Goal: Navigation & Orientation: Find specific page/section

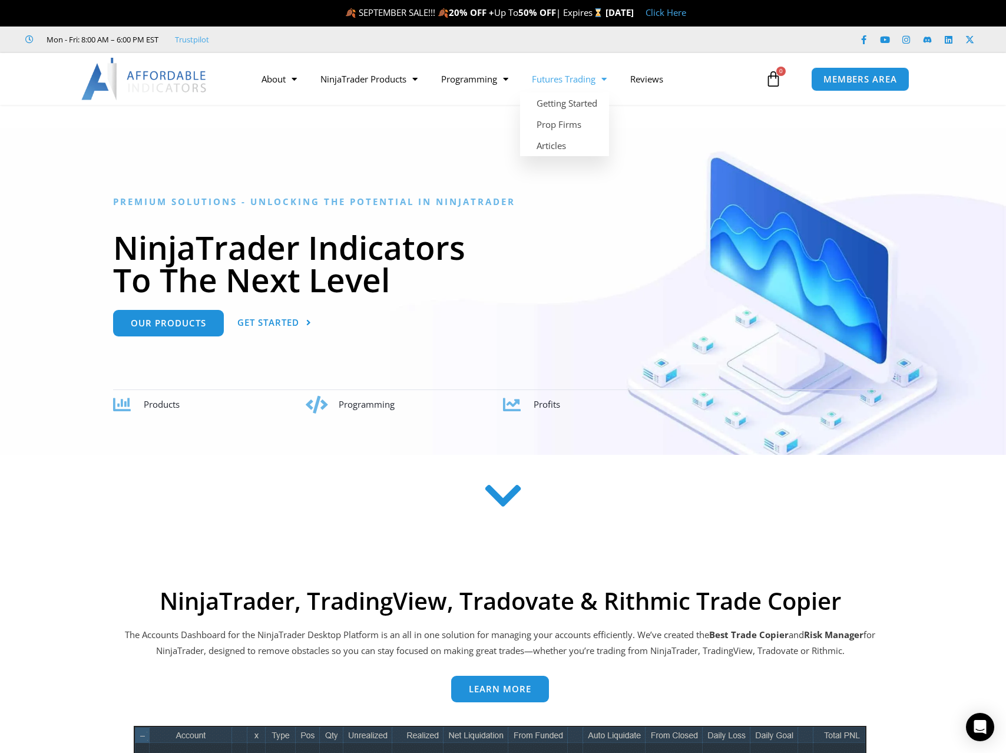
click at [584, 81] on link "Futures Trading" at bounding box center [569, 78] width 98 height 27
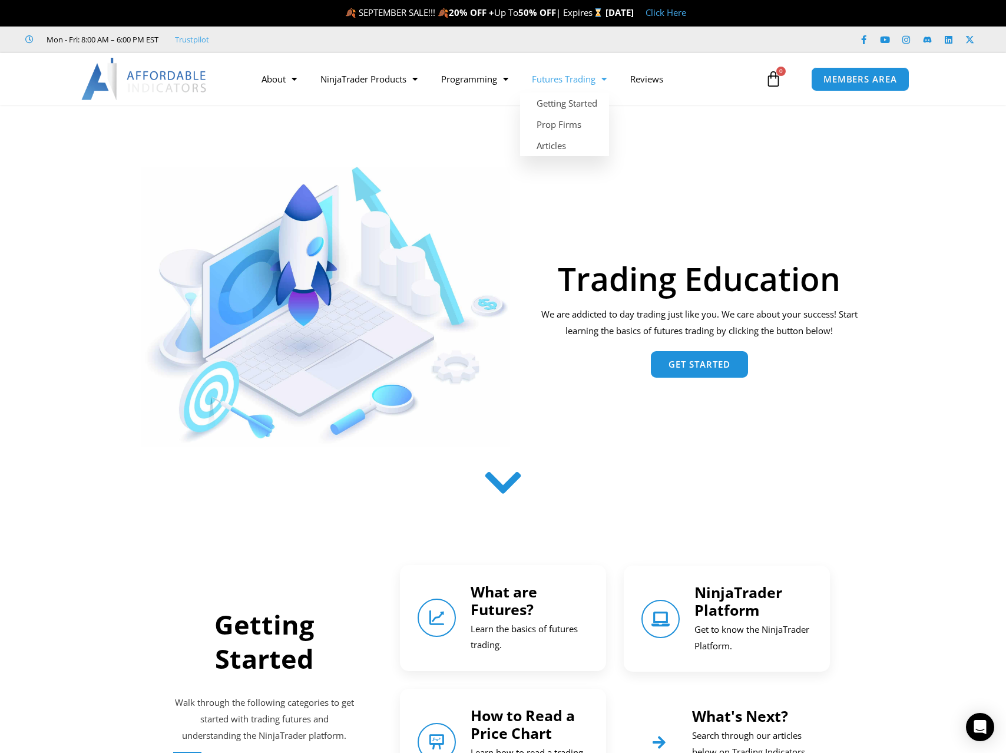
click at [570, 81] on link "Futures Trading" at bounding box center [569, 78] width 98 height 27
click at [472, 82] on link "Programming" at bounding box center [474, 78] width 91 height 27
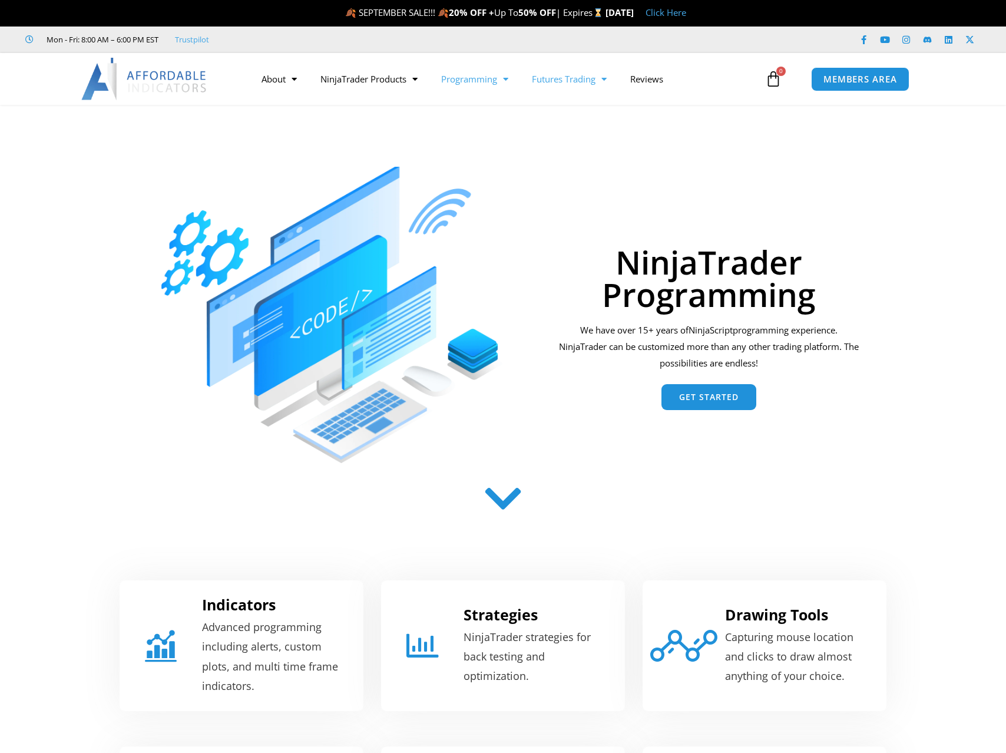
click at [572, 80] on link "Futures Trading" at bounding box center [569, 78] width 98 height 27
